Goal: Task Accomplishment & Management: Manage account settings

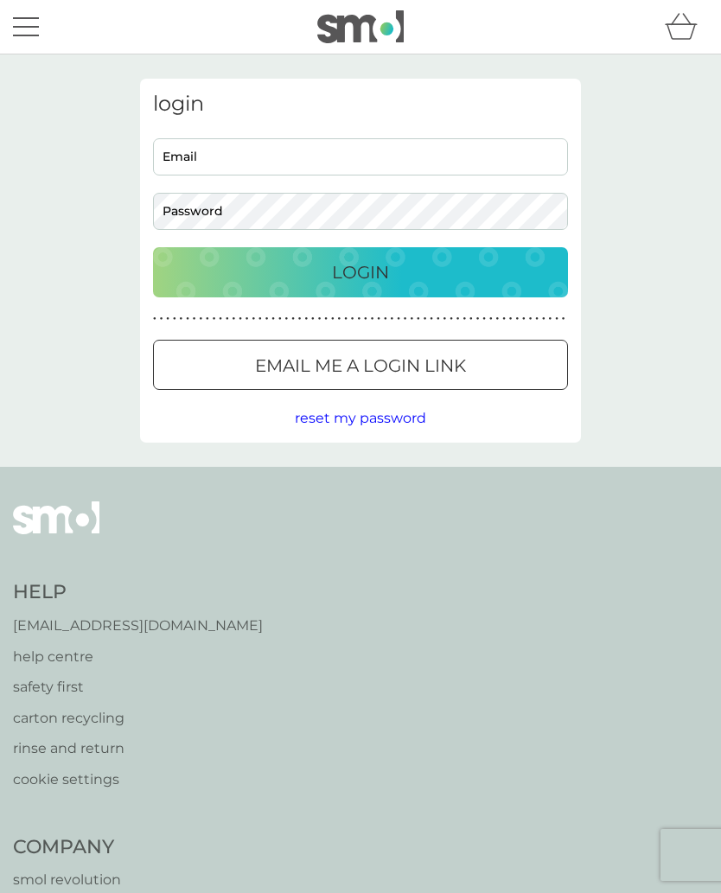
click at [220, 171] on input "Email" at bounding box center [360, 156] width 415 height 37
type input "[EMAIL_ADDRESS][DOMAIN_NAME]"
click at [370, 260] on p "Login" at bounding box center [360, 272] width 57 height 28
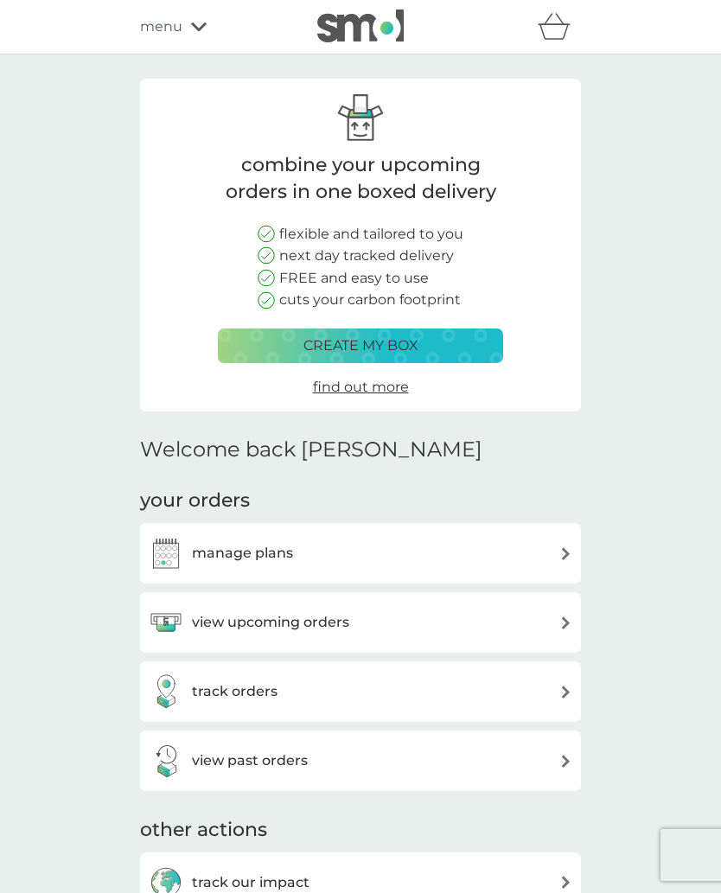
click at [542, 561] on div "manage plans" at bounding box center [360, 553] width 423 height 35
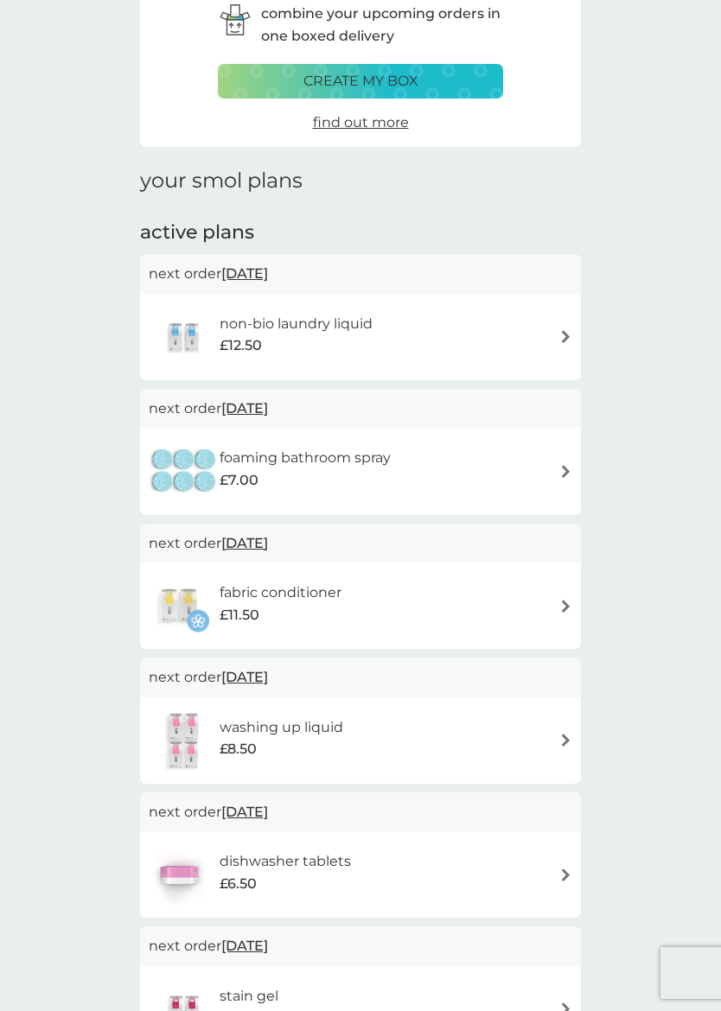
scroll to position [100, 0]
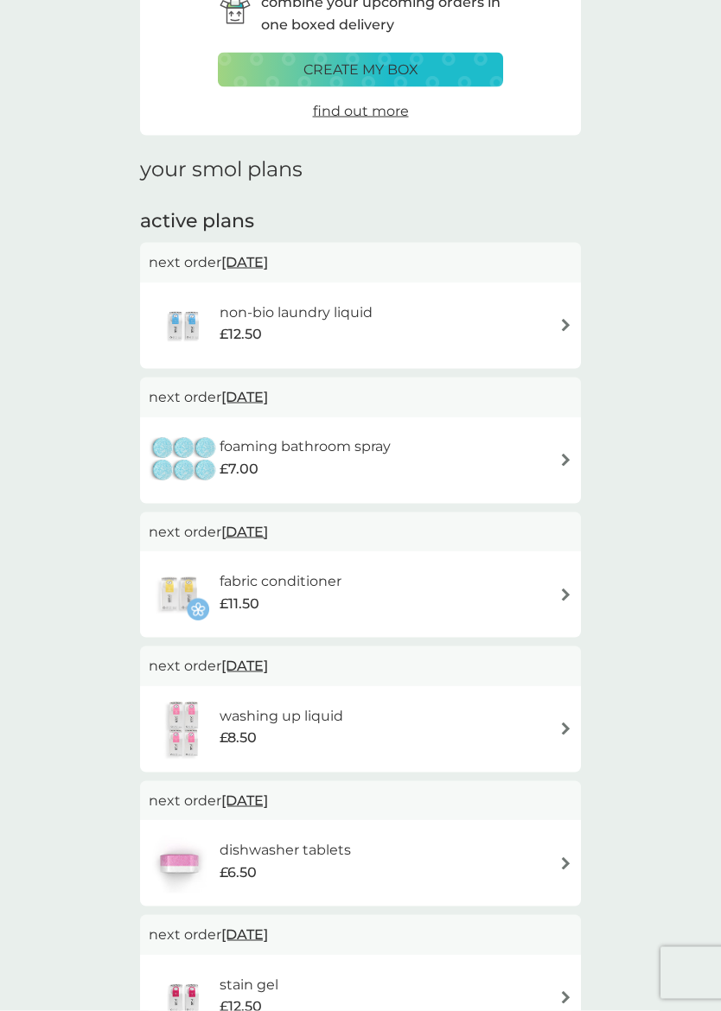
click at [554, 716] on div "washing up liquid £8.50" at bounding box center [360, 729] width 423 height 60
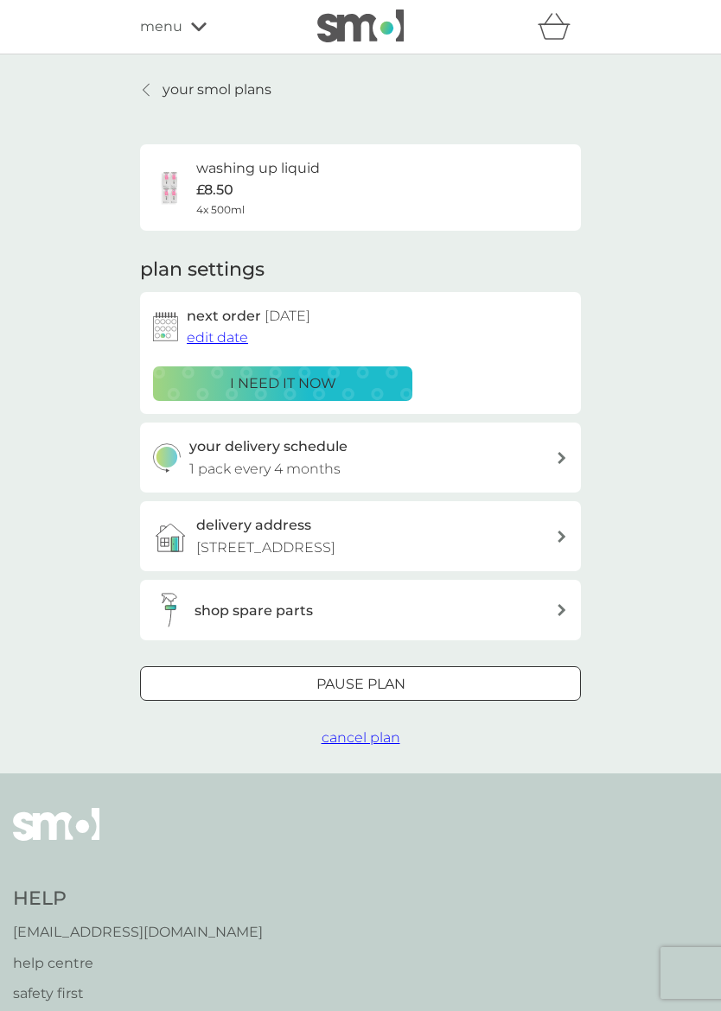
click at [210, 341] on span "edit date" at bounding box center [217, 337] width 61 height 16
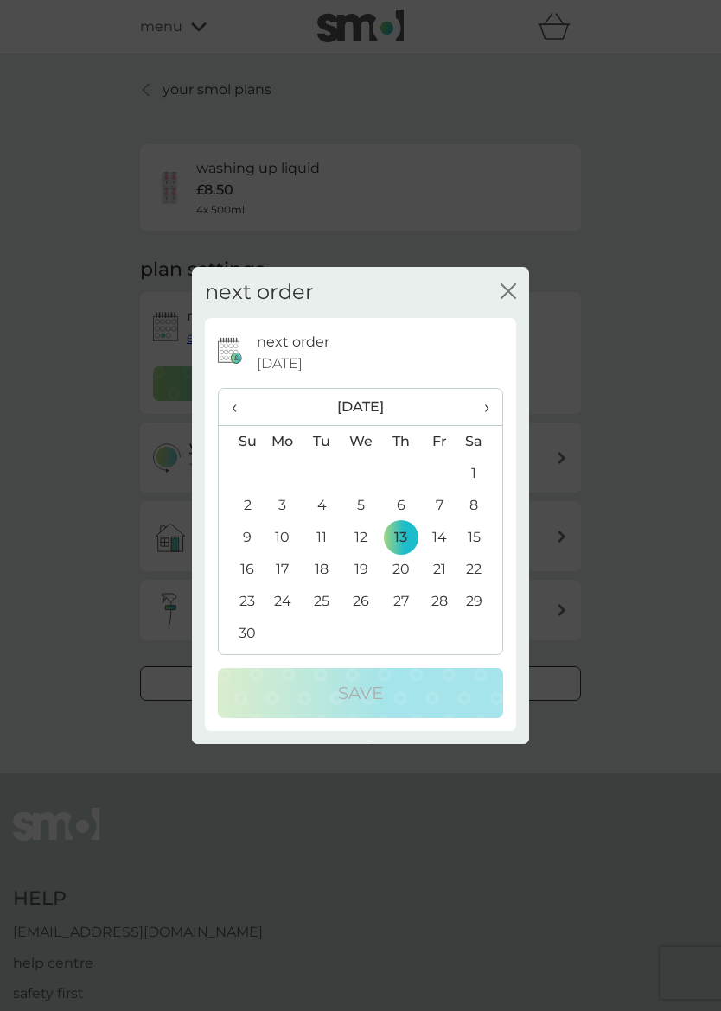
click at [487, 417] on span "›" at bounding box center [480, 407] width 17 height 36
click at [411, 472] on td "4" at bounding box center [400, 474] width 39 height 32
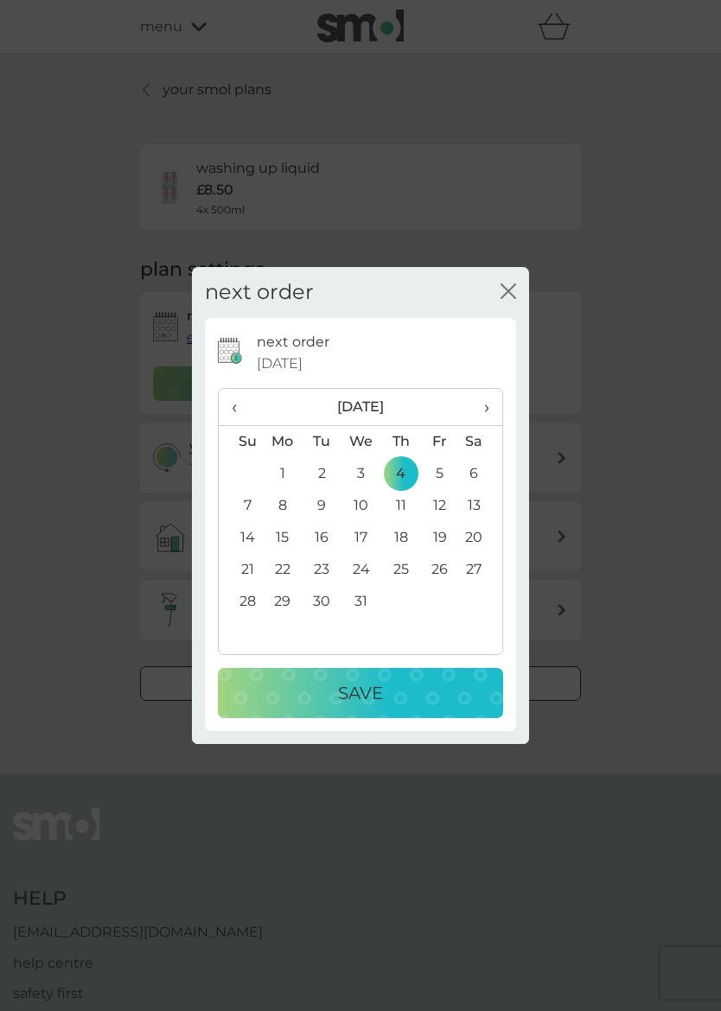
click at [401, 697] on div "Save" at bounding box center [360, 693] width 251 height 28
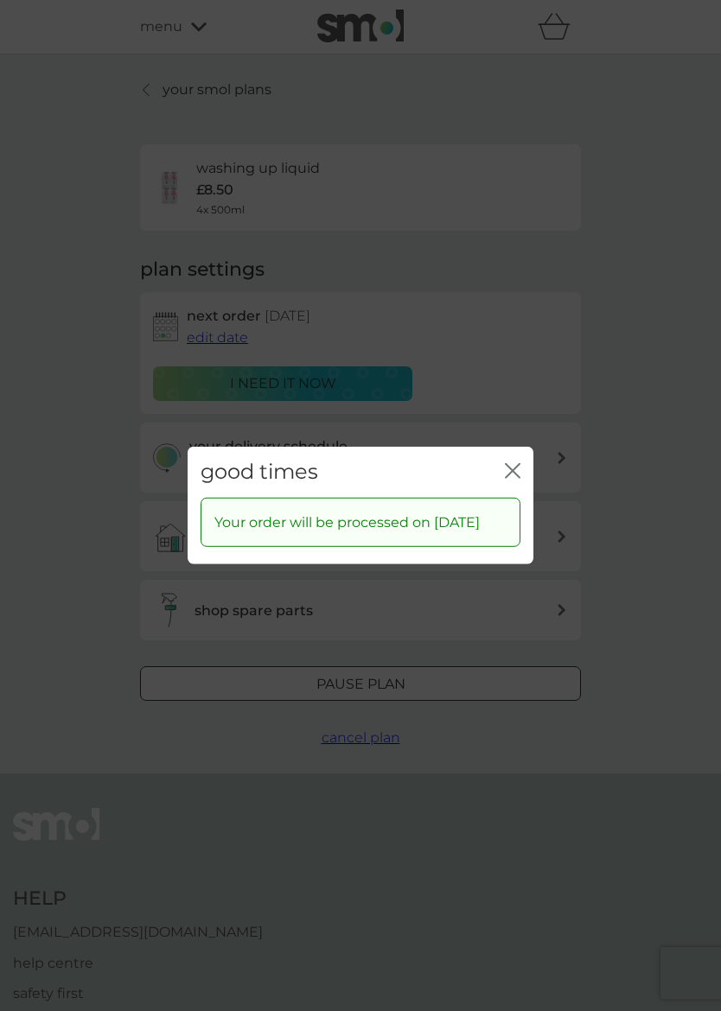
click at [515, 468] on icon "close" at bounding box center [513, 471] width 16 height 16
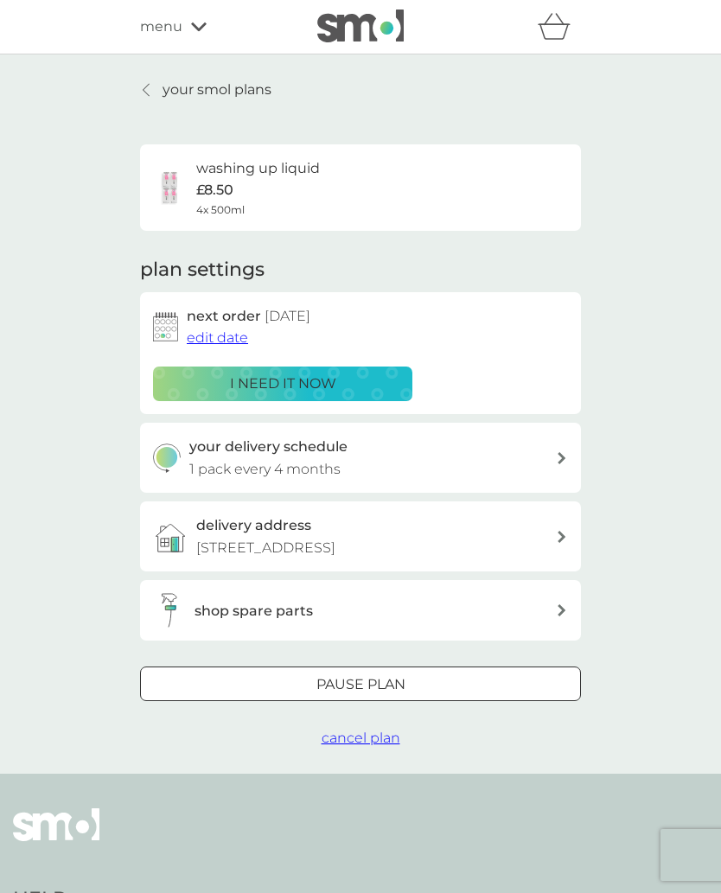
click at [165, 95] on p "your smol plans" at bounding box center [216, 90] width 109 height 22
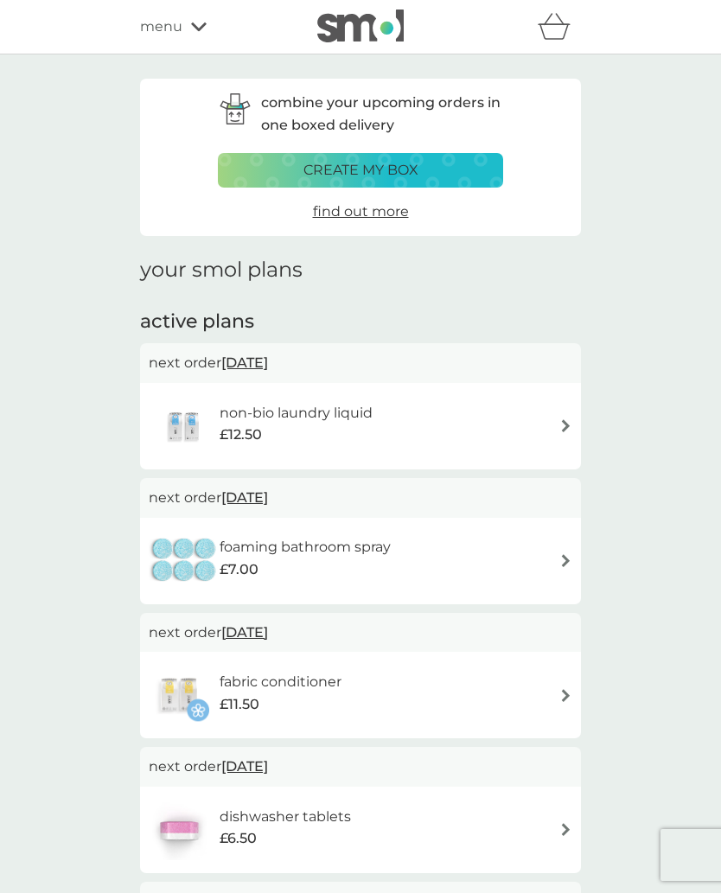
click at [555, 824] on div "dishwasher tablets £6.50" at bounding box center [360, 829] width 423 height 60
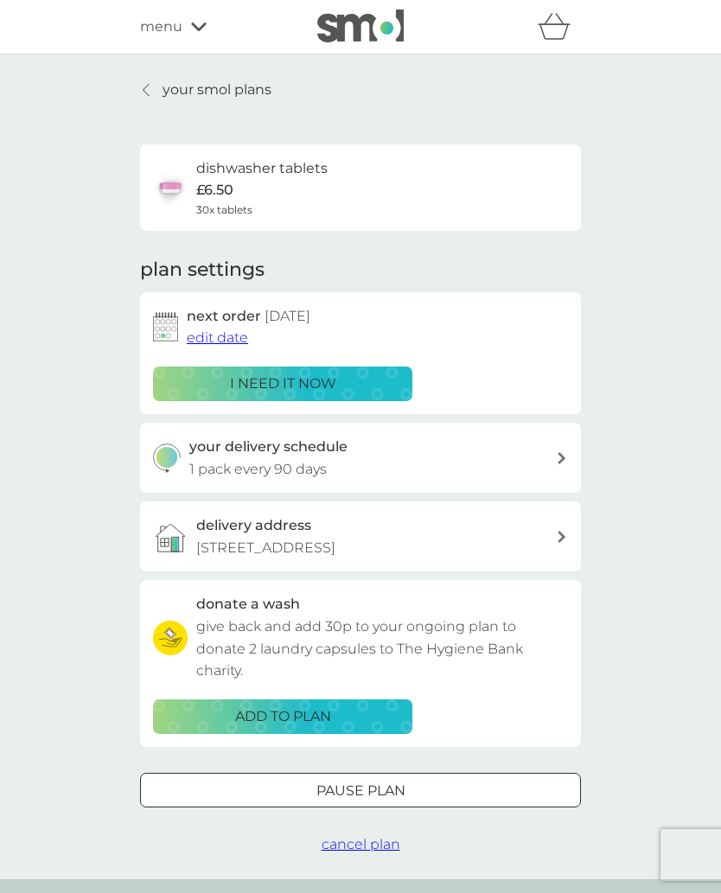
click at [213, 341] on span "edit date" at bounding box center [217, 337] width 61 height 16
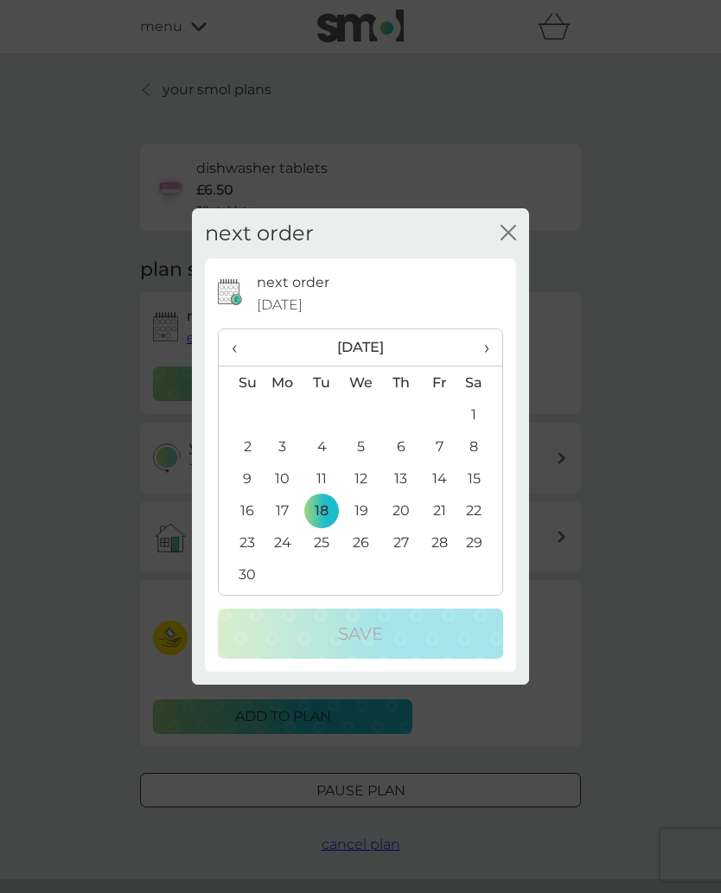
click at [496, 358] on th "›" at bounding box center [480, 347] width 43 height 37
click at [411, 416] on td "4" at bounding box center [400, 414] width 39 height 32
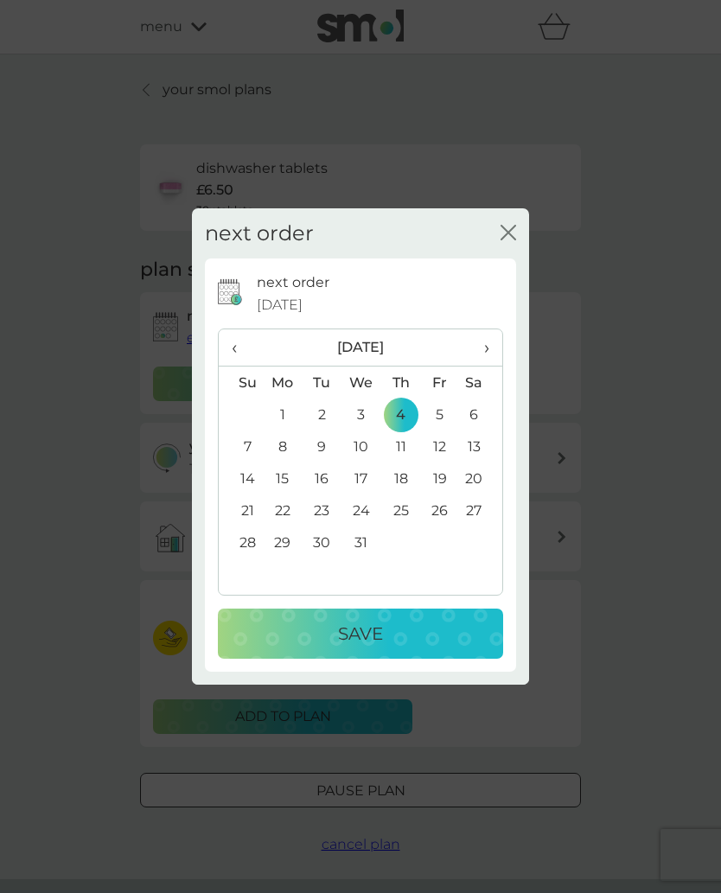
click at [413, 640] on div "Save" at bounding box center [360, 634] width 251 height 28
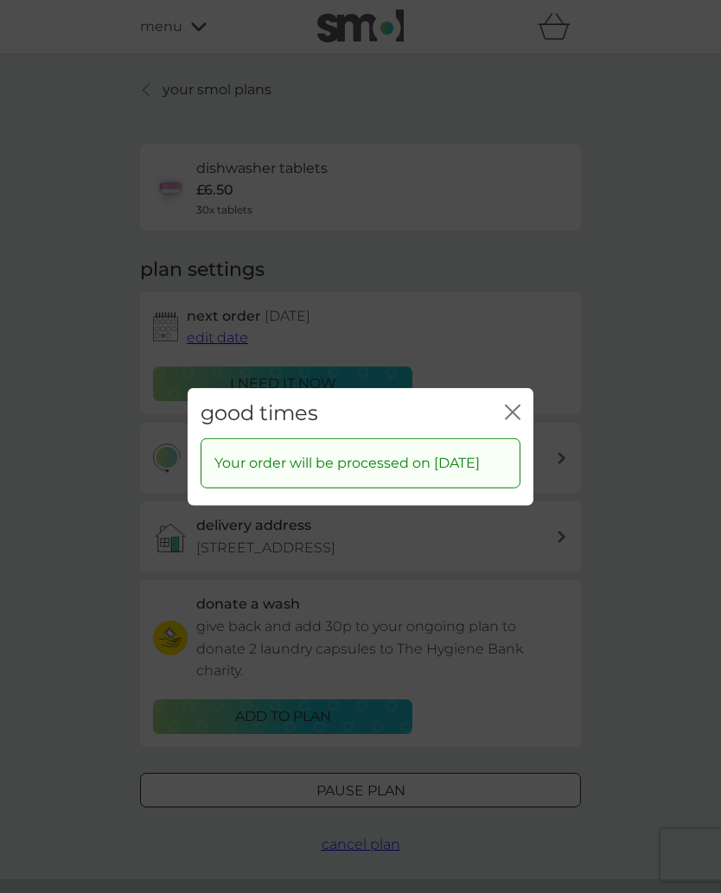
click at [519, 404] on icon "close" at bounding box center [513, 412] width 16 height 16
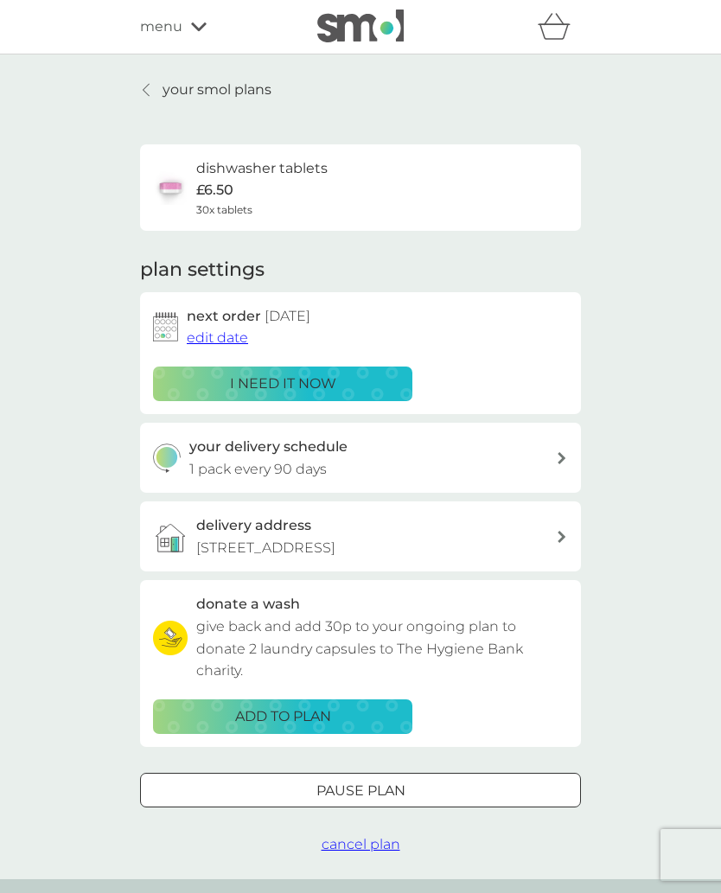
click at [232, 95] on p "your smol plans" at bounding box center [216, 90] width 109 height 22
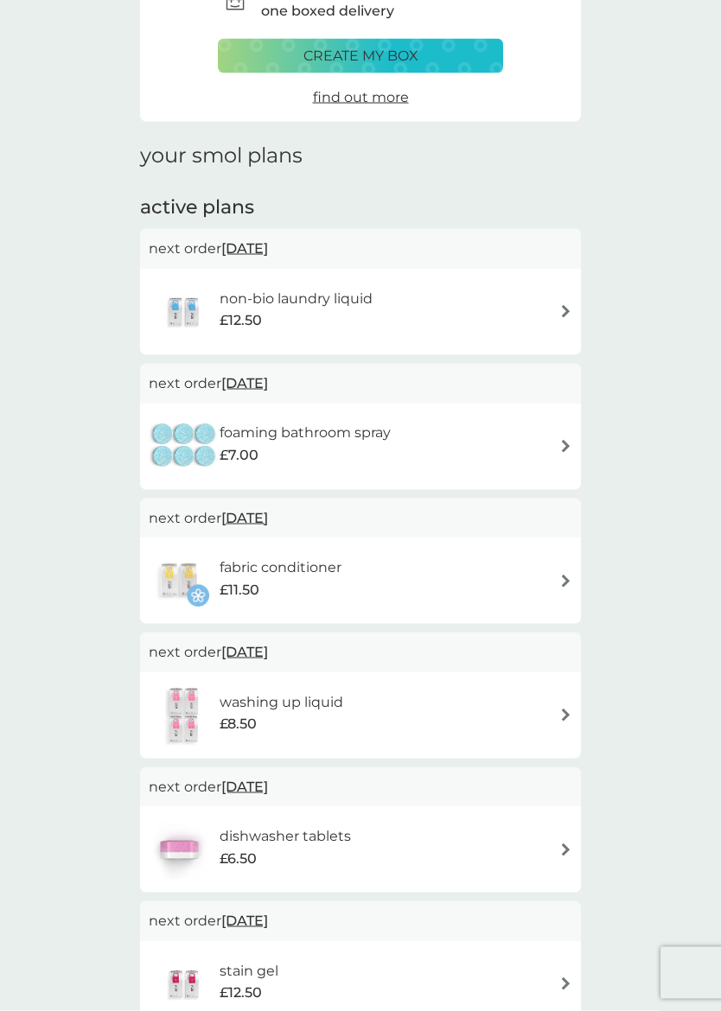
scroll to position [115, 0]
click at [559, 313] on img at bounding box center [565, 310] width 13 height 13
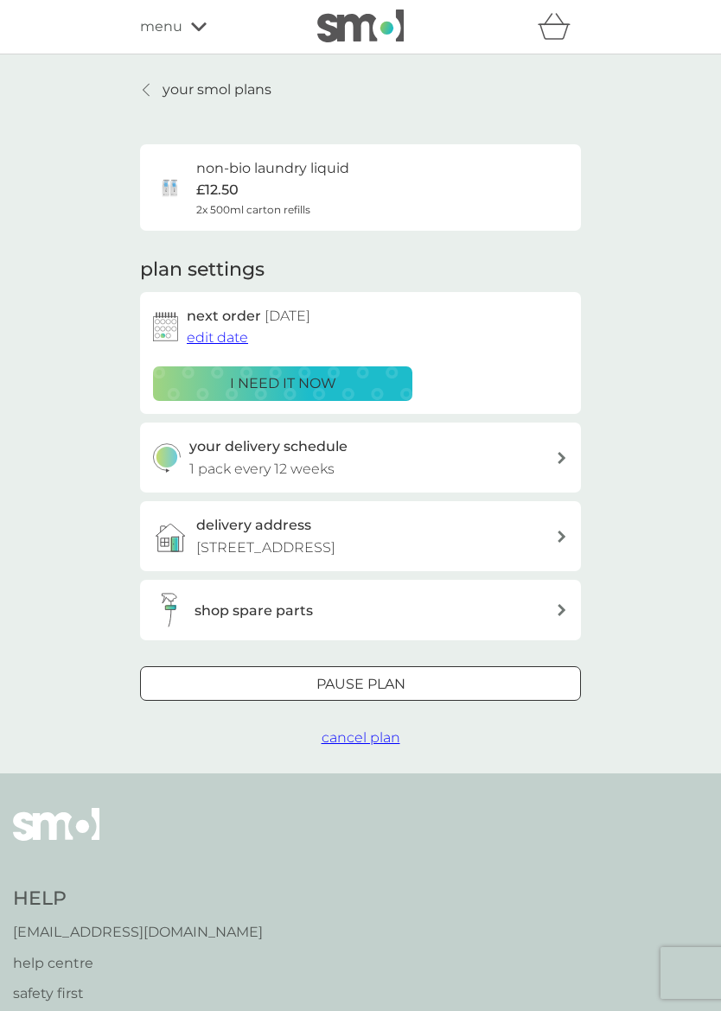
click at [210, 342] on span "edit date" at bounding box center [217, 337] width 61 height 16
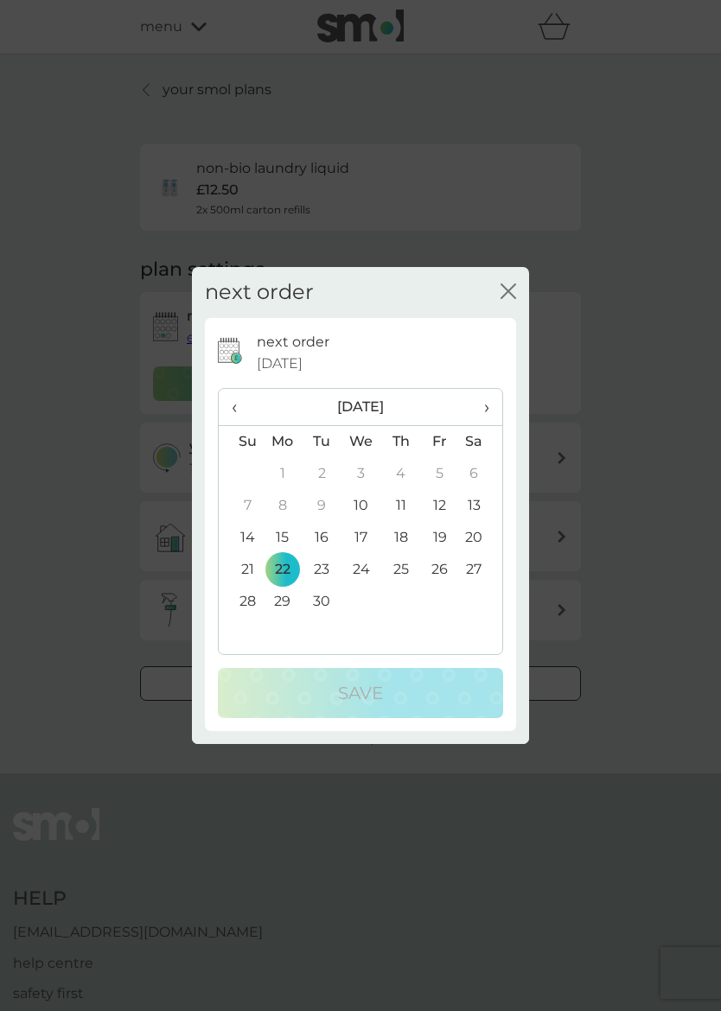
click at [486, 415] on span "›" at bounding box center [480, 407] width 17 height 36
click at [280, 541] on td "13" at bounding box center [283, 538] width 40 height 32
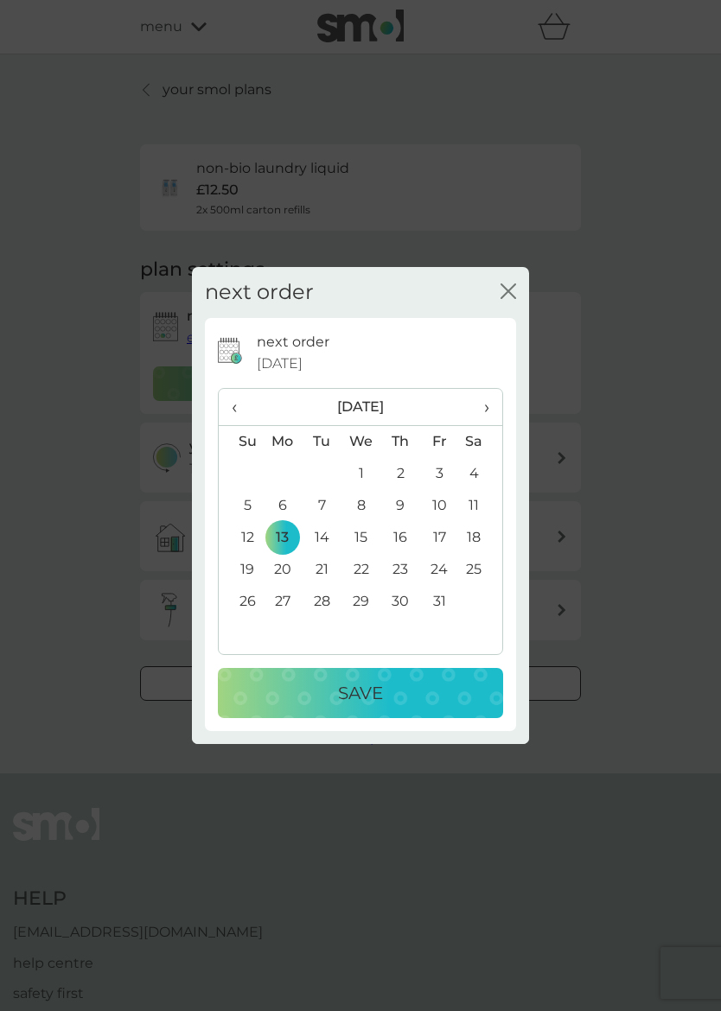
click at [385, 687] on div "Save" at bounding box center [360, 693] width 251 height 28
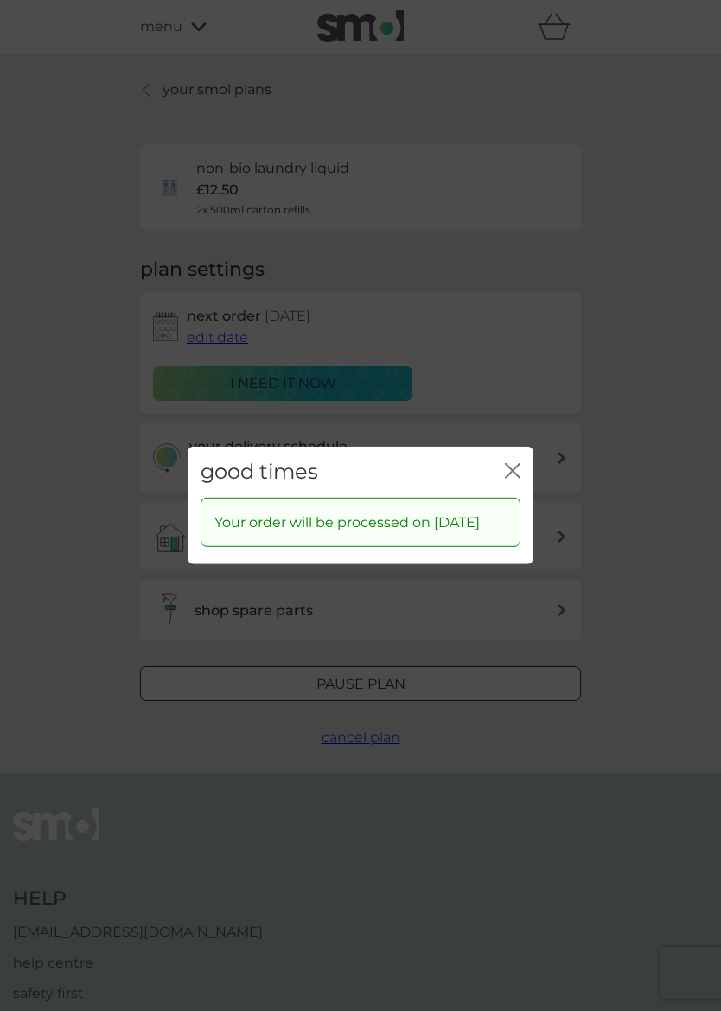
click at [512, 465] on icon "close" at bounding box center [513, 471] width 16 height 16
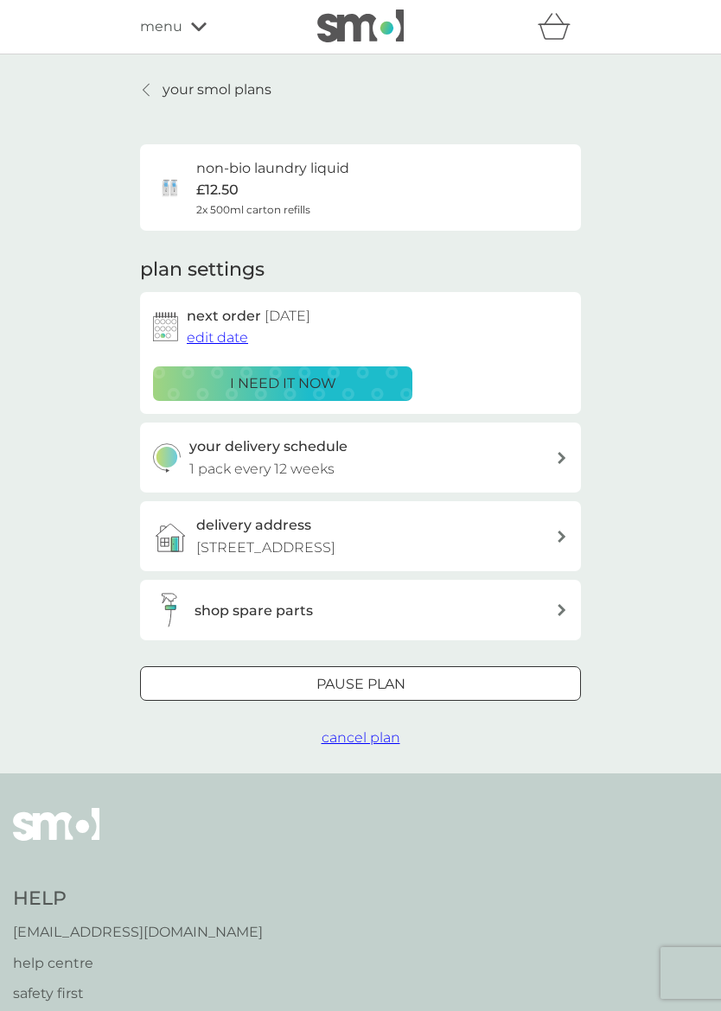
click at [209, 99] on p "your smol plans" at bounding box center [216, 90] width 109 height 22
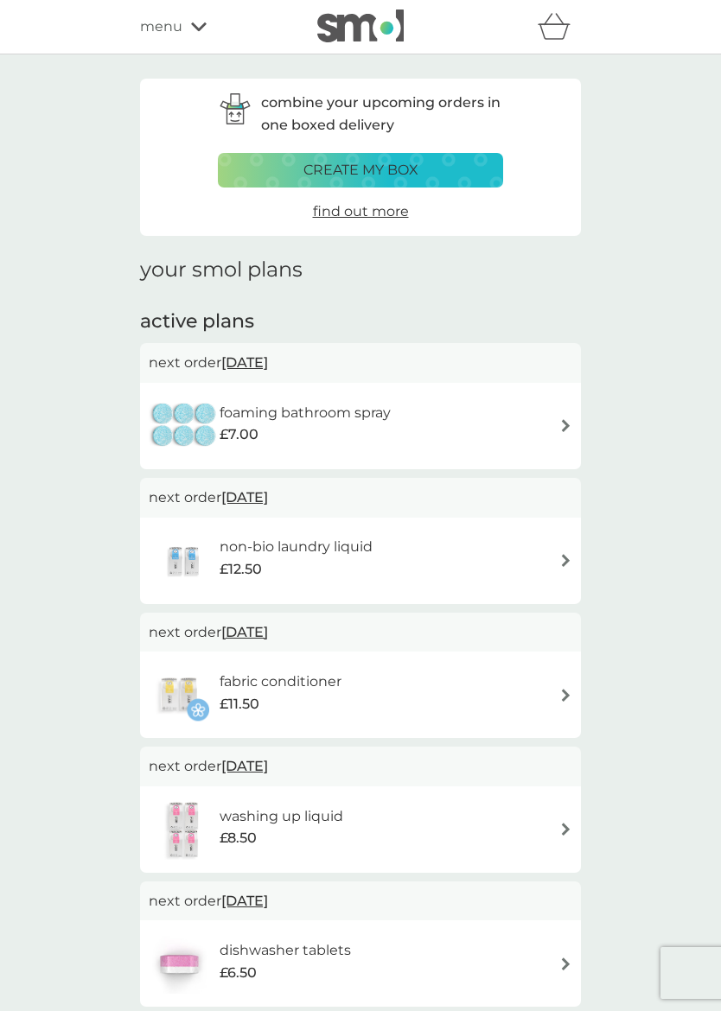
click at [565, 423] on img at bounding box center [565, 425] width 13 height 13
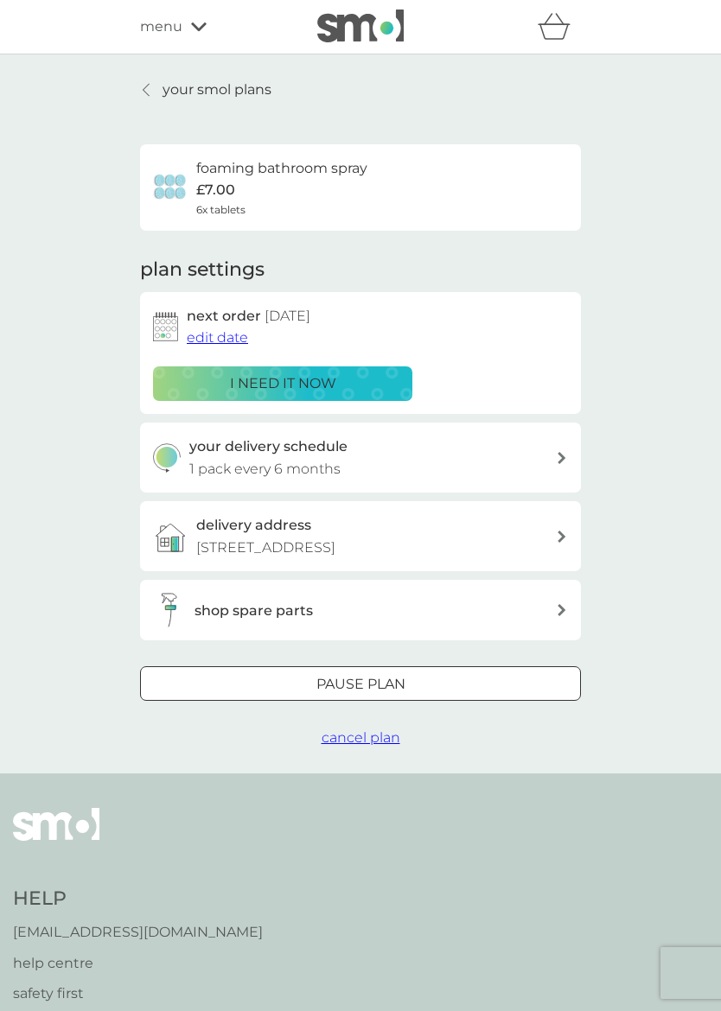
click at [220, 333] on span "edit date" at bounding box center [217, 337] width 61 height 16
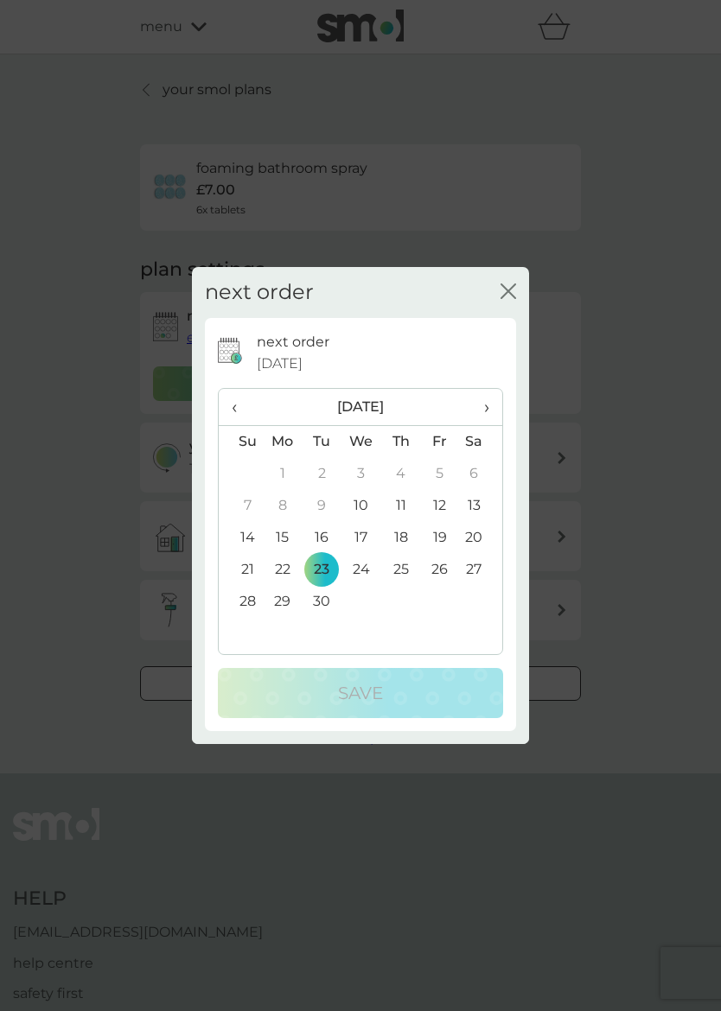
click at [489, 407] on span "›" at bounding box center [480, 407] width 17 height 36
click at [257, 540] on td "12" at bounding box center [241, 538] width 44 height 32
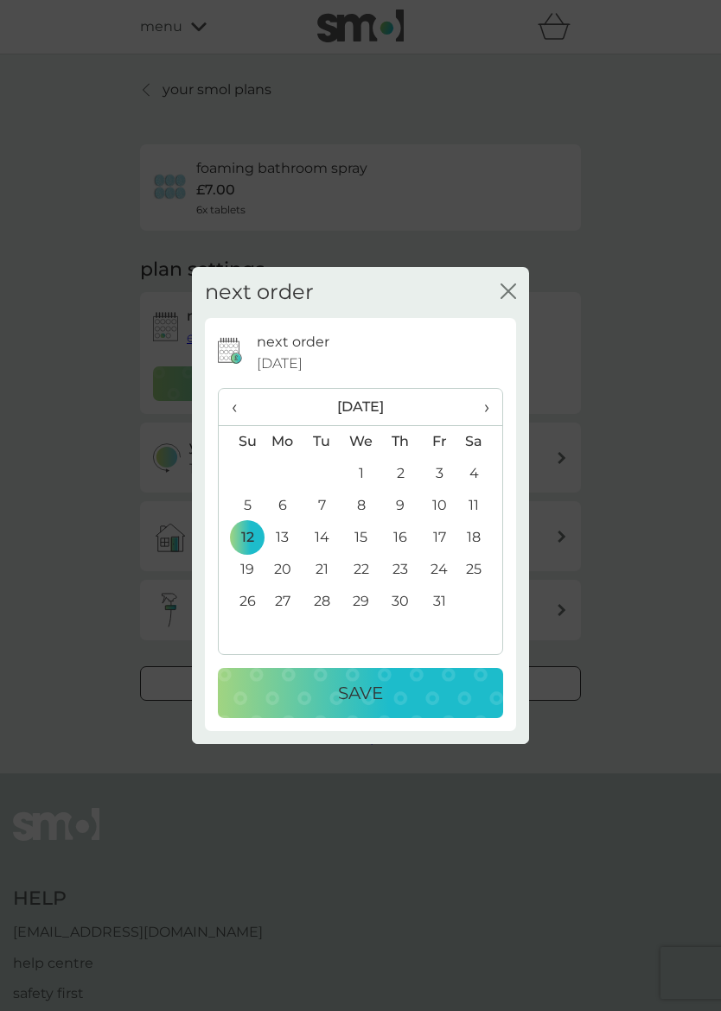
click at [295, 539] on td "13" at bounding box center [283, 538] width 40 height 32
click at [366, 691] on p "Save" at bounding box center [360, 693] width 45 height 28
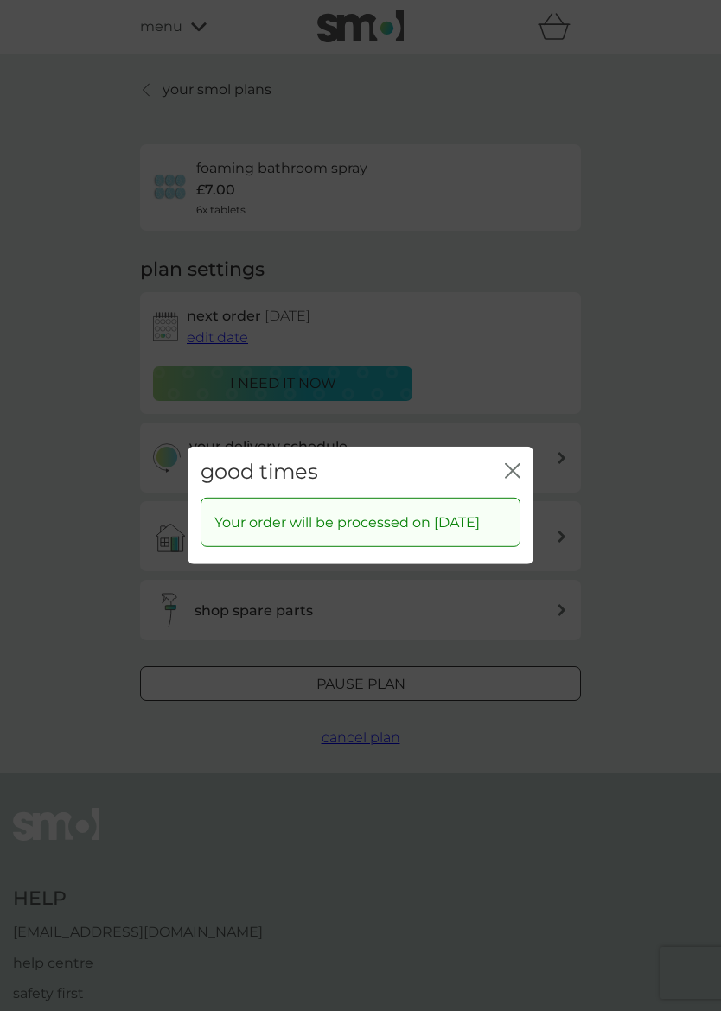
click at [518, 465] on icon "close" at bounding box center [516, 471] width 7 height 14
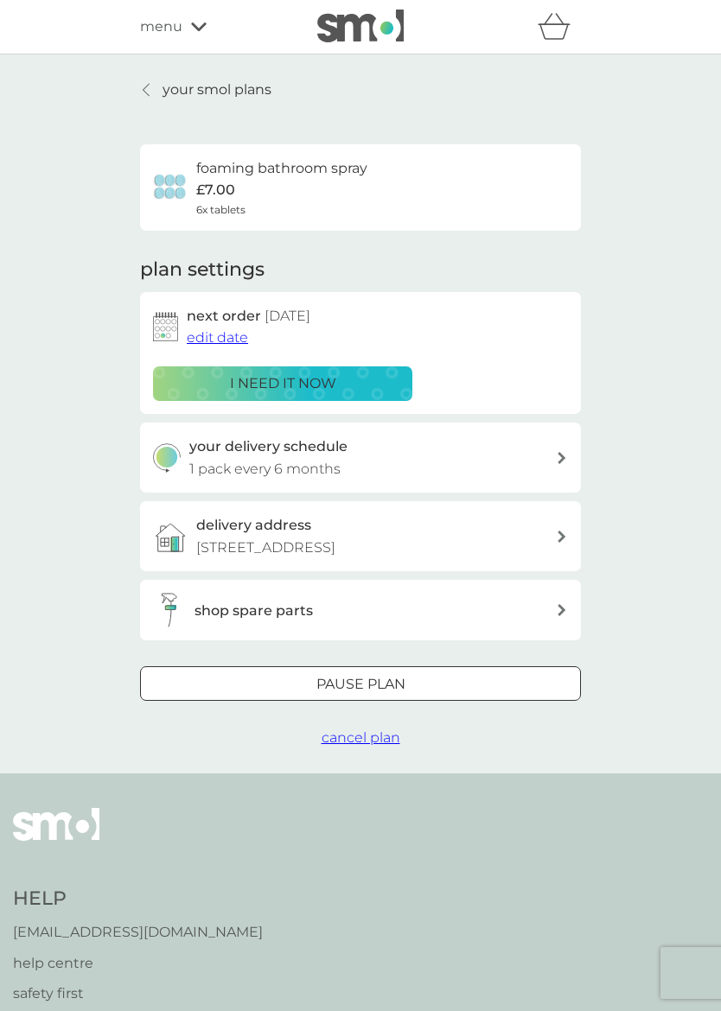
click at [208, 89] on p "your smol plans" at bounding box center [216, 90] width 109 height 22
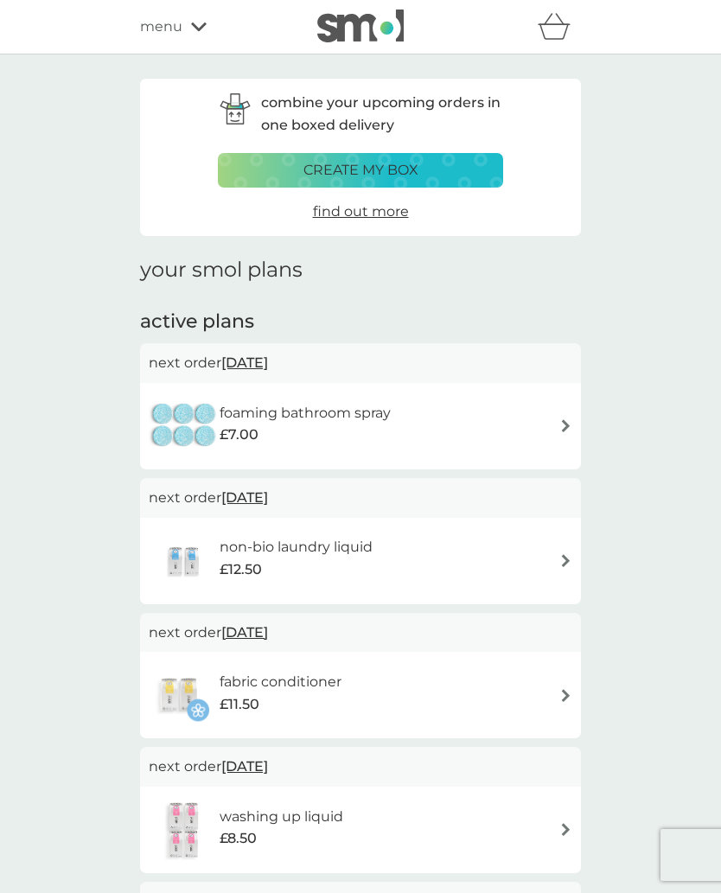
click at [165, 22] on span "menu" at bounding box center [161, 27] width 42 height 22
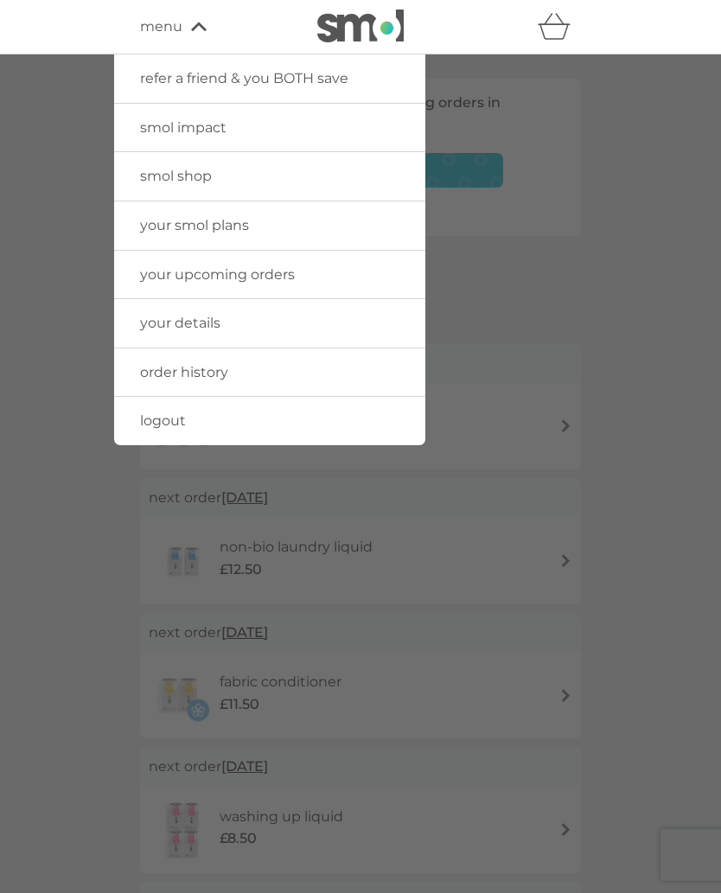
click at [269, 172] on link "smol shop" at bounding box center [269, 176] width 311 height 48
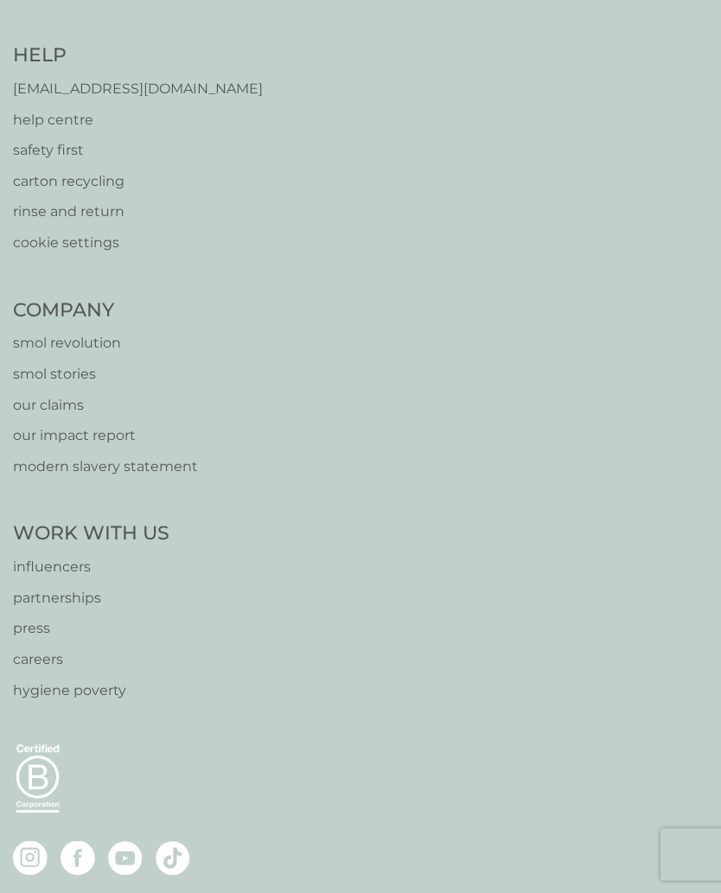
scroll to position [3127, 0]
